Goal: Task Accomplishment & Management: Complete application form

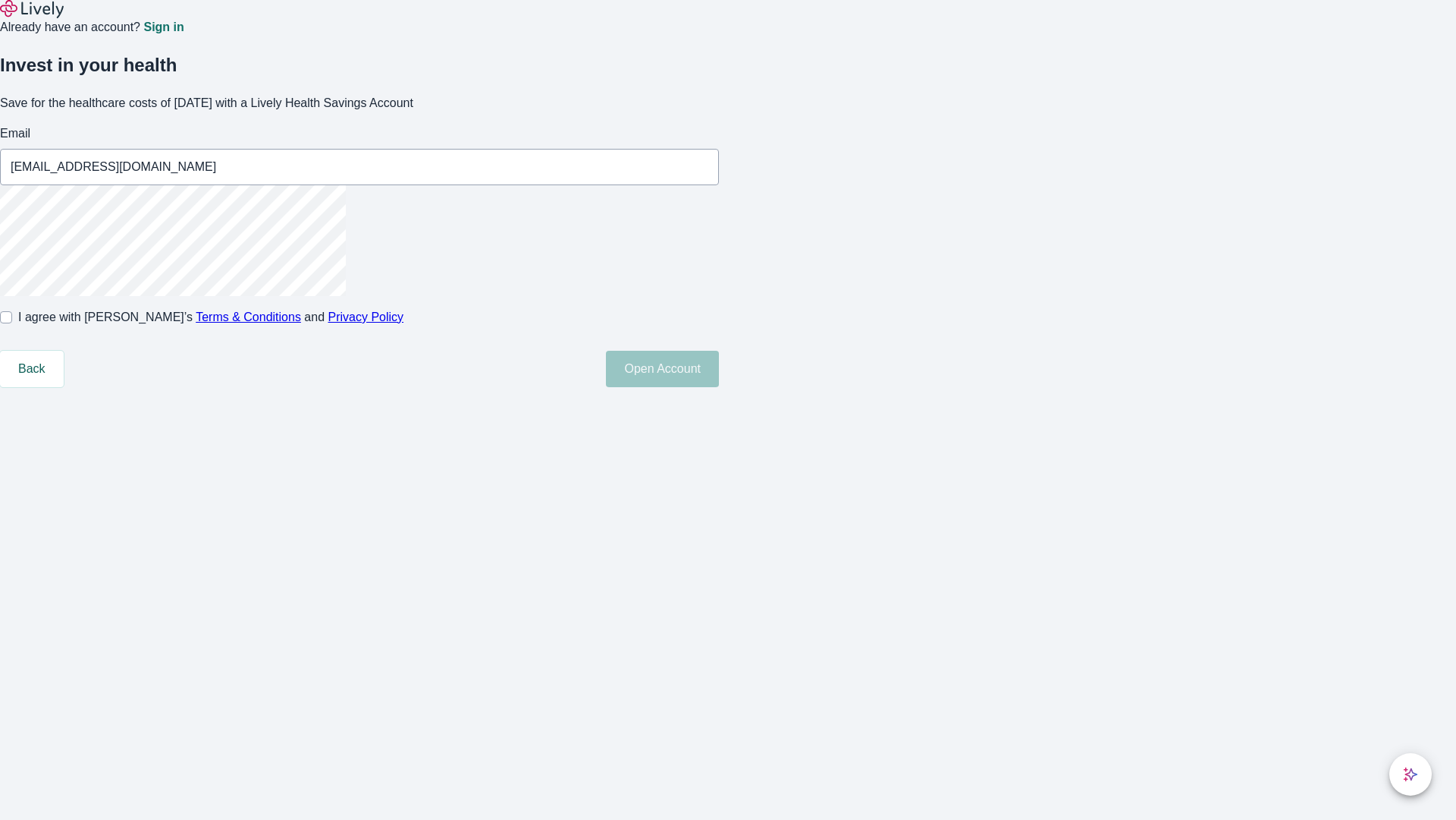
click at [12, 324] on input "I agree with Lively’s Terms & Conditions and Privacy Policy" at bounding box center [6, 317] width 12 height 12
checkbox input "true"
click at [719, 387] on button "Open Account" at bounding box center [662, 368] width 113 height 36
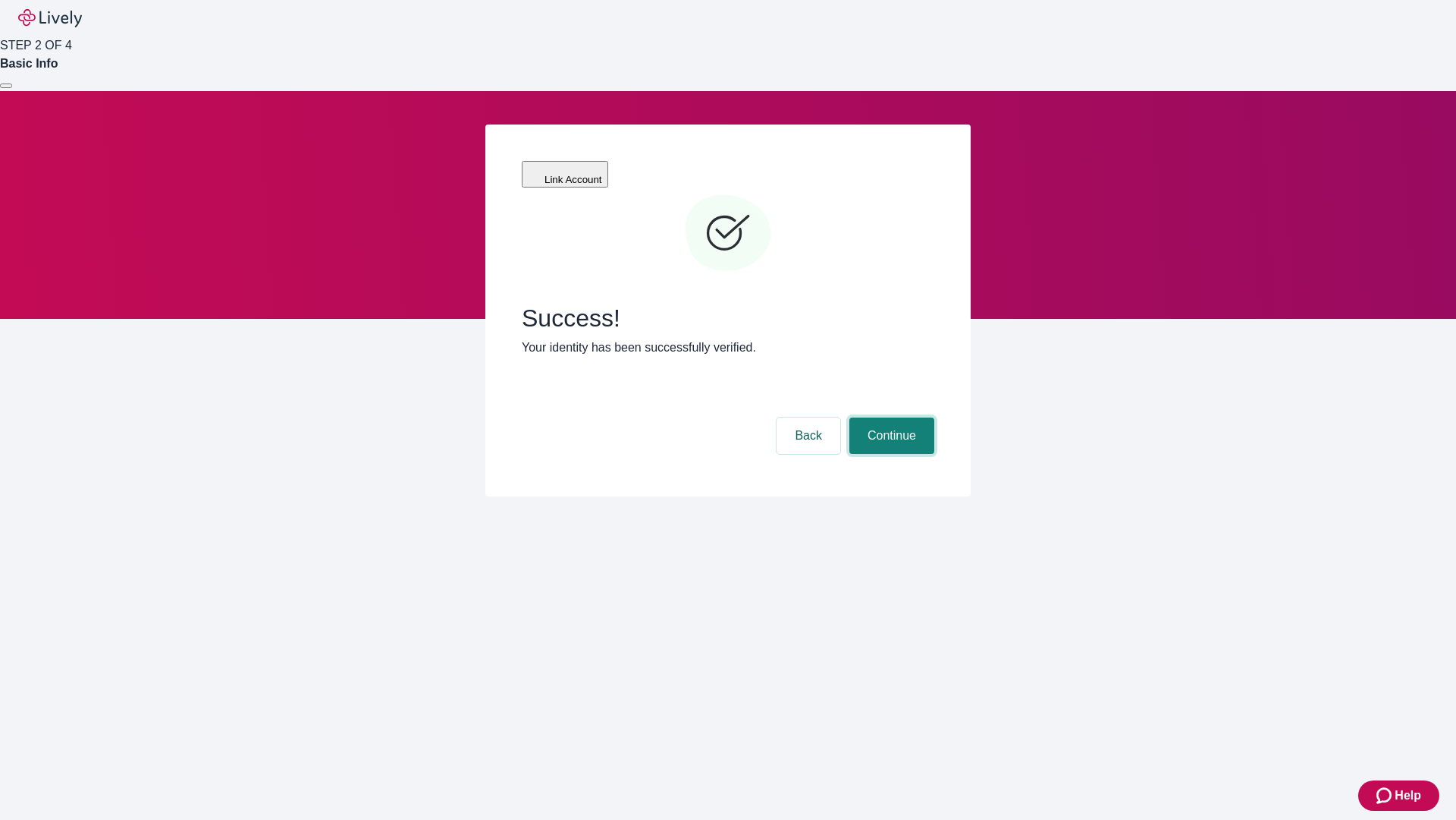
click at [890, 417] on button "Continue" at bounding box center [891, 435] width 85 height 36
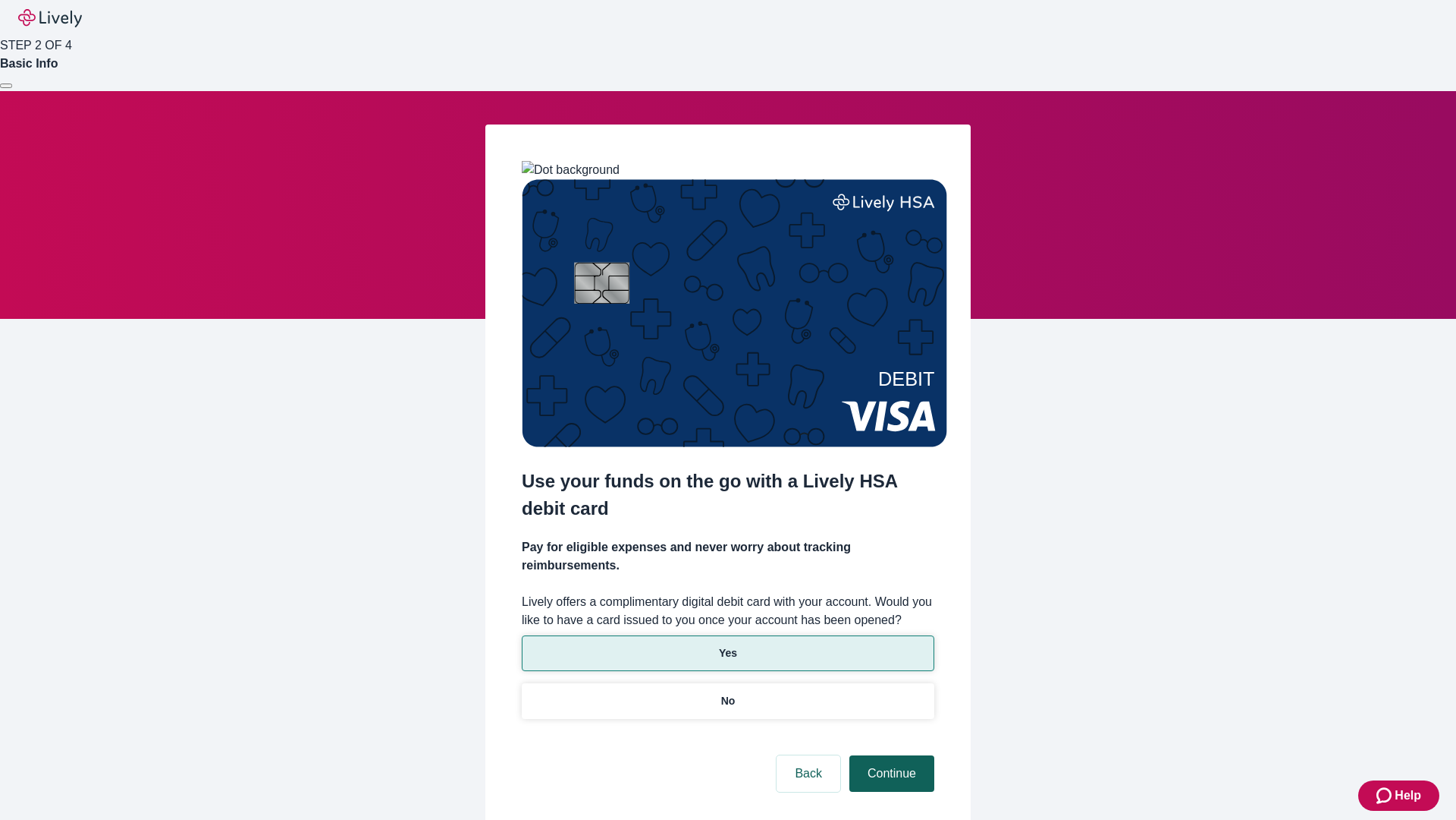
click at [727, 693] on p "No" at bounding box center [728, 701] width 14 height 16
click at [890, 755] on button "Continue" at bounding box center [891, 773] width 85 height 36
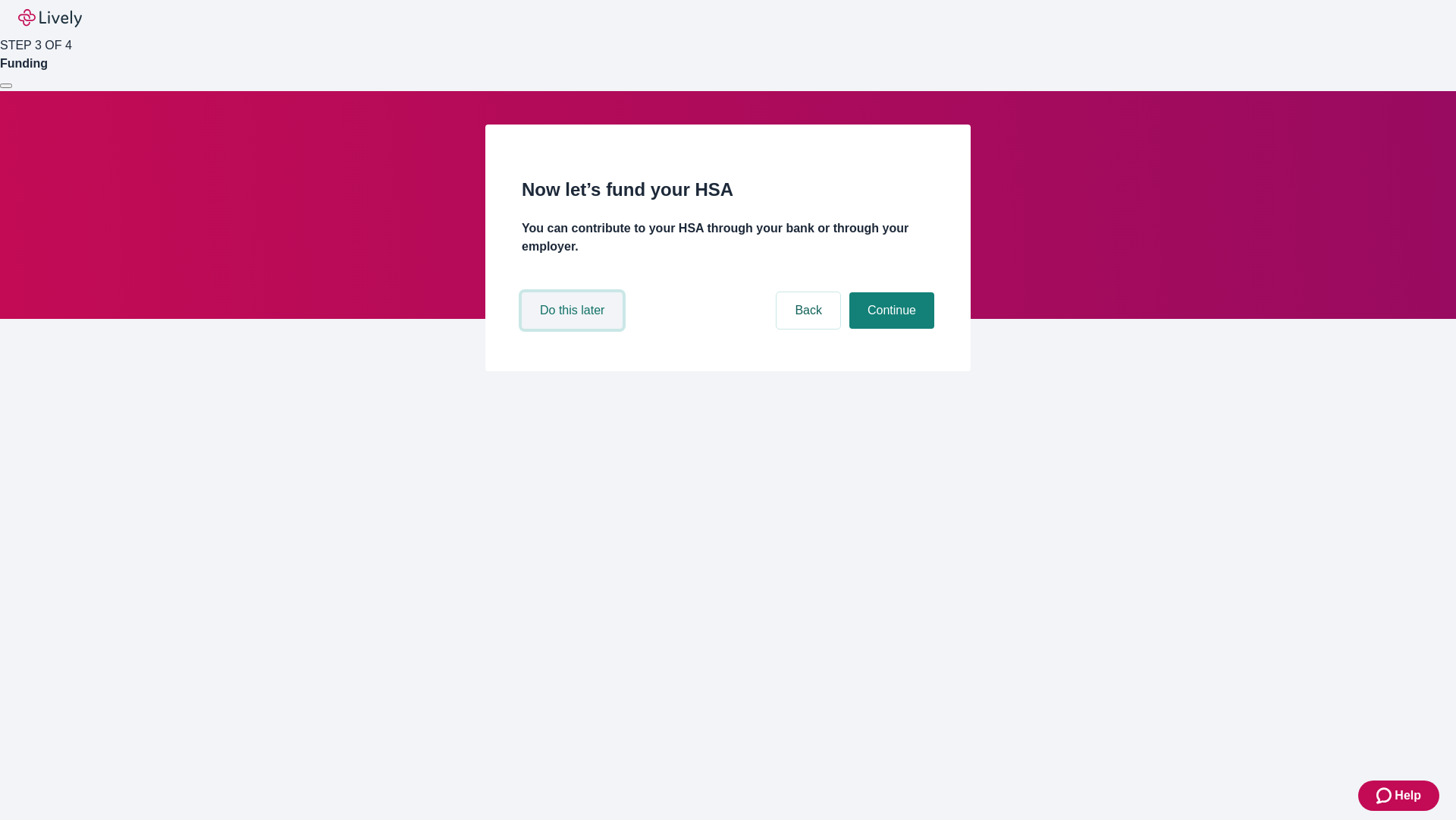
click at [574, 328] on button "Do this later" at bounding box center [572, 310] width 101 height 36
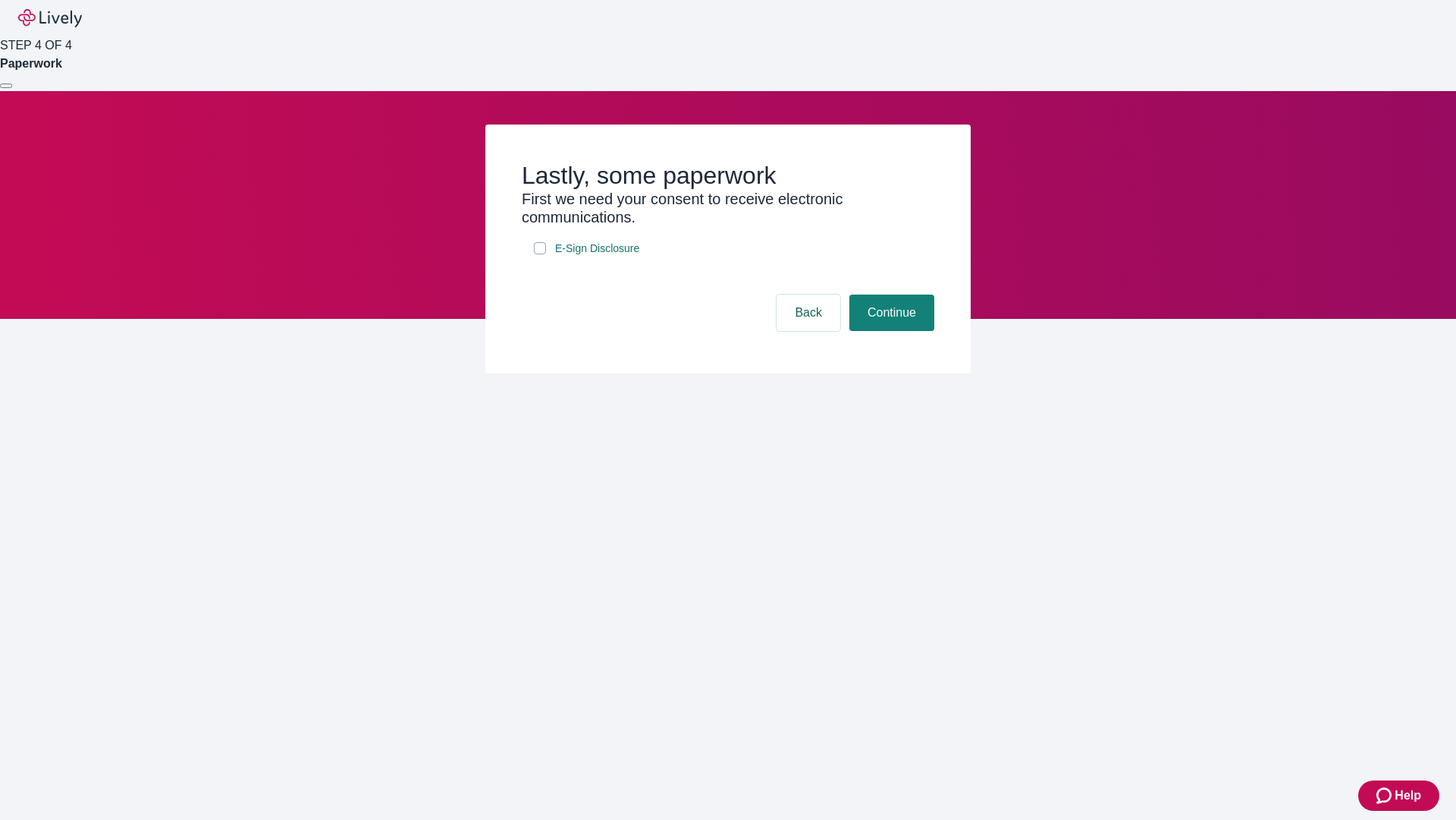
click at [540, 254] on input "E-Sign Disclosure" at bounding box center [540, 248] width 12 height 12
checkbox input "true"
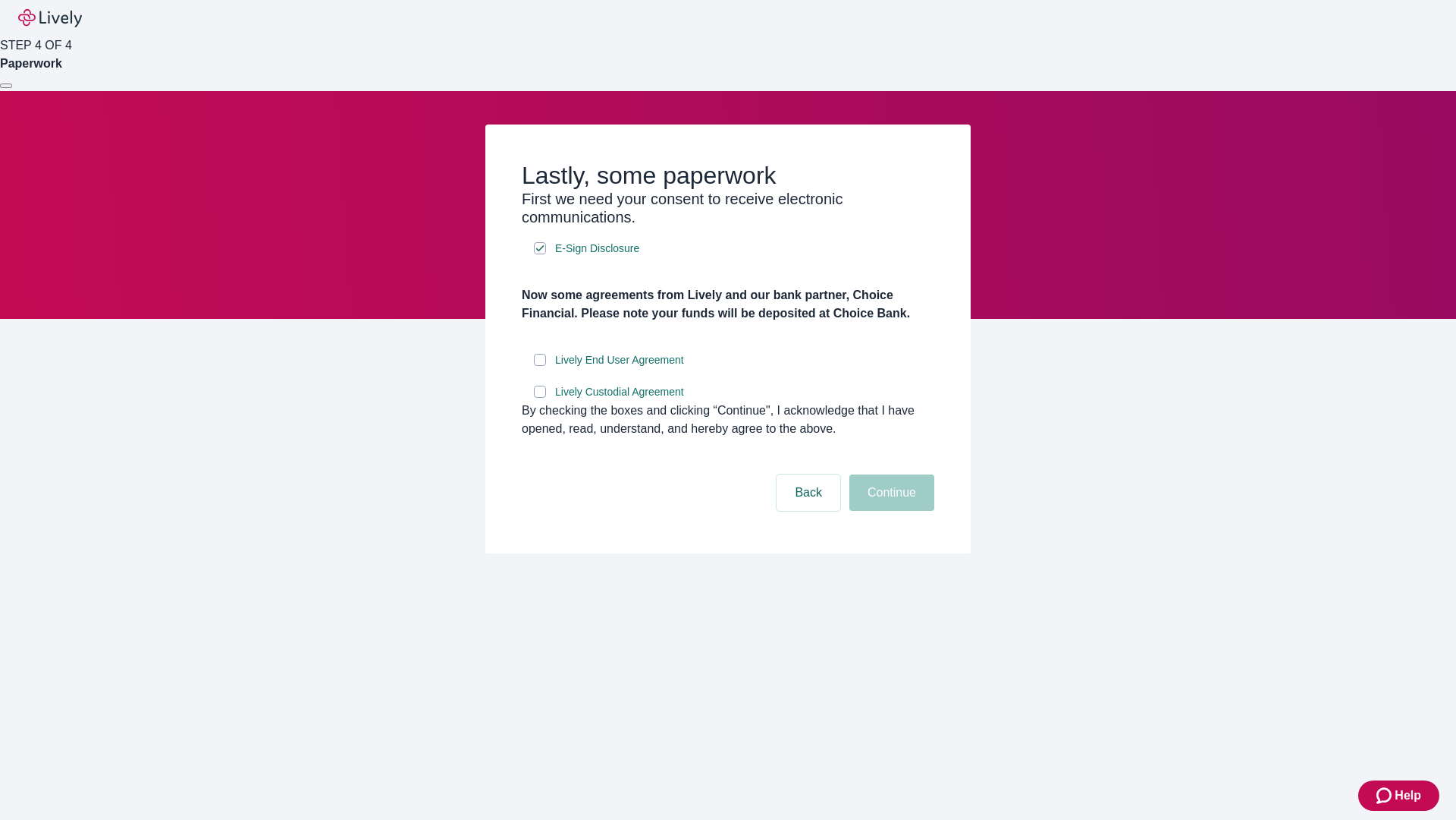
click at [540, 366] on input "Lively End User Agreement" at bounding box center [540, 359] width 12 height 12
checkbox input "true"
click at [540, 398] on input "Lively Custodial Agreement" at bounding box center [540, 391] width 12 height 12
checkbox input "true"
click at [890, 511] on button "Continue" at bounding box center [891, 493] width 85 height 36
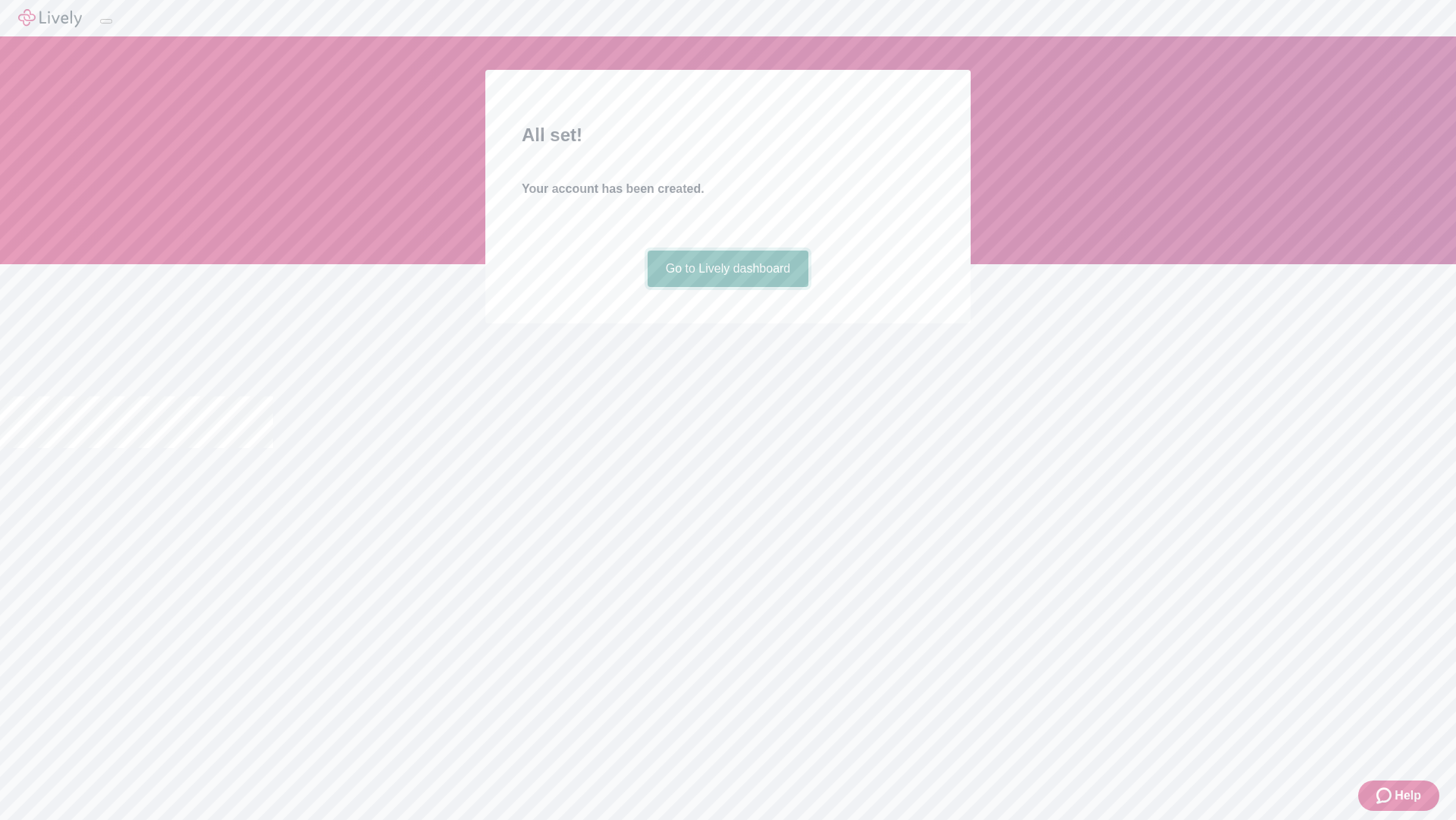
click at [727, 287] on link "Go to Lively dashboard" at bounding box center [728, 268] width 161 height 36
